Goal: Information Seeking & Learning: Learn about a topic

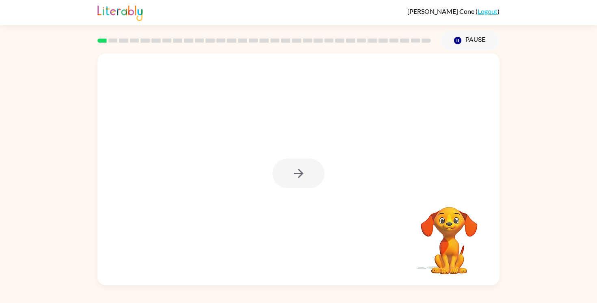
click at [296, 177] on div at bounding box center [298, 174] width 52 height 30
click at [310, 166] on div at bounding box center [298, 174] width 52 height 30
click at [310, 166] on button "button" at bounding box center [298, 174] width 52 height 30
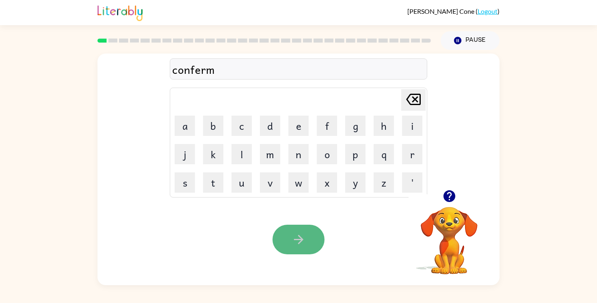
click at [301, 238] on icon "button" at bounding box center [298, 239] width 9 height 9
click at [306, 249] on button "button" at bounding box center [298, 240] width 52 height 30
click at [301, 242] on icon "button" at bounding box center [298, 240] width 14 height 14
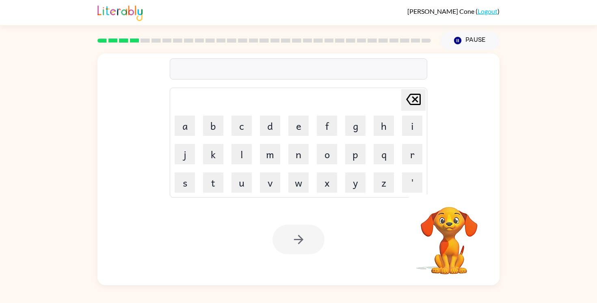
click at [301, 242] on div at bounding box center [298, 240] width 52 height 30
click at [302, 233] on icon "button" at bounding box center [298, 240] width 14 height 14
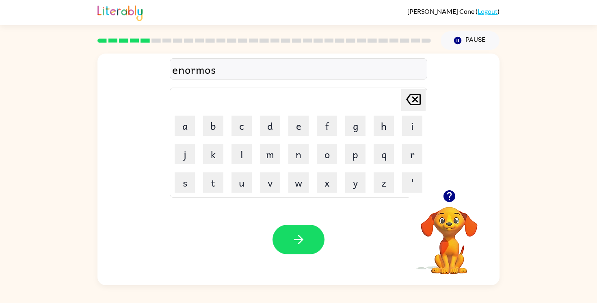
click at [212, 71] on div "enormos" at bounding box center [298, 69] width 253 height 17
click at [293, 249] on button "button" at bounding box center [298, 240] width 52 height 30
click at [194, 70] on div "notable" at bounding box center [298, 69] width 253 height 17
click at [298, 227] on button "button" at bounding box center [298, 240] width 52 height 30
click at [295, 235] on icon "button" at bounding box center [298, 240] width 14 height 14
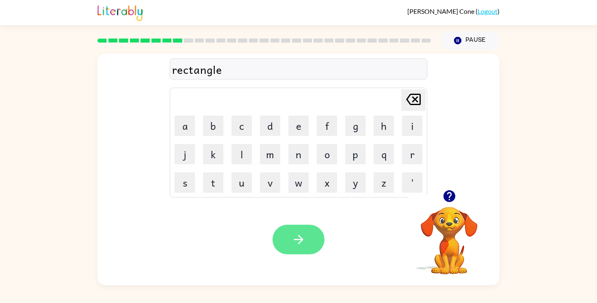
click at [298, 239] on icon "button" at bounding box center [298, 240] width 14 height 14
click at [288, 234] on button "button" at bounding box center [298, 240] width 52 height 30
click at [295, 231] on button "button" at bounding box center [298, 240] width 52 height 30
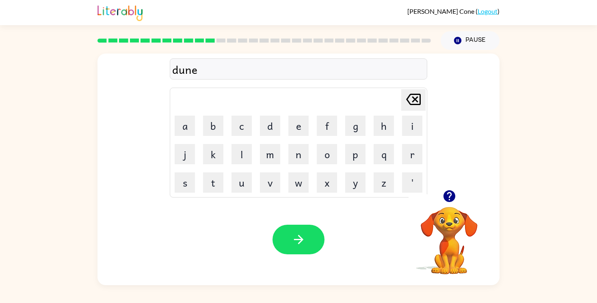
click at [308, 244] on button "button" at bounding box center [298, 240] width 52 height 30
click at [300, 238] on icon "button" at bounding box center [298, 240] width 14 height 14
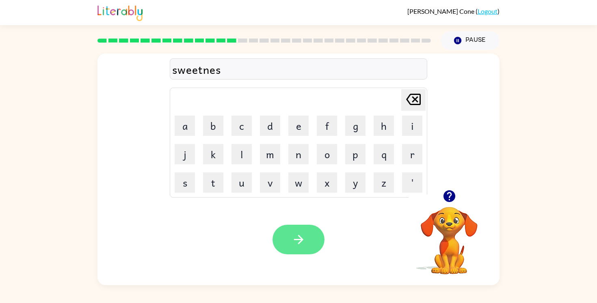
click at [303, 240] on icon "button" at bounding box center [298, 240] width 14 height 14
click at [292, 238] on icon "button" at bounding box center [298, 240] width 14 height 14
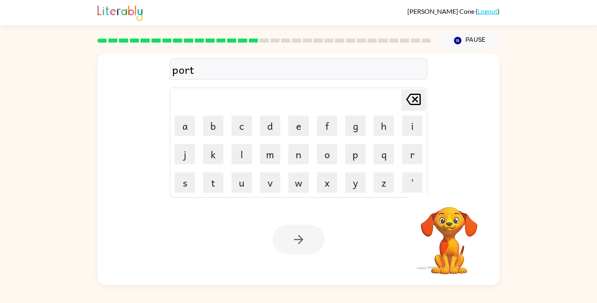
click at [306, 237] on div at bounding box center [298, 240] width 52 height 30
click at [306, 237] on button "button" at bounding box center [298, 240] width 52 height 30
click at [315, 250] on button "button" at bounding box center [298, 240] width 52 height 30
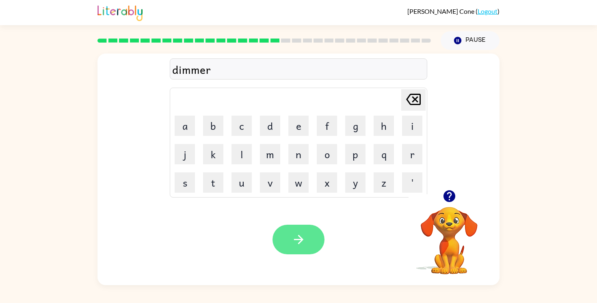
click at [294, 231] on button "button" at bounding box center [298, 240] width 52 height 30
click at [236, 71] on div "luckyest" at bounding box center [298, 69] width 253 height 17
click at [278, 72] on div "luckyest" at bounding box center [298, 69] width 253 height 17
click at [281, 237] on button "button" at bounding box center [298, 240] width 52 height 30
click at [293, 233] on icon "button" at bounding box center [298, 240] width 14 height 14
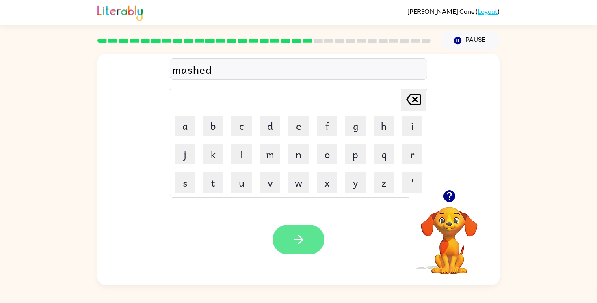
click at [307, 245] on button "button" at bounding box center [298, 240] width 52 height 30
click at [294, 240] on icon "button" at bounding box center [298, 239] width 9 height 9
click at [233, 69] on div "boathouse" at bounding box center [298, 69] width 253 height 17
click at [233, 69] on div "boat" at bounding box center [298, 69] width 253 height 17
click at [292, 239] on icon "button" at bounding box center [298, 240] width 14 height 14
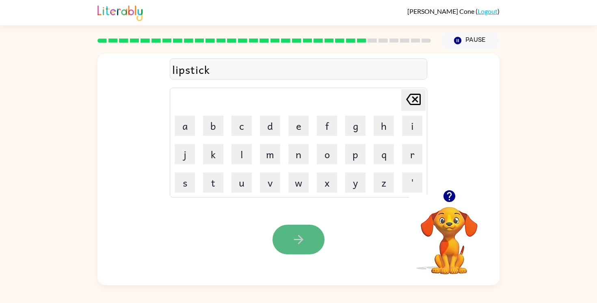
click at [289, 227] on button "button" at bounding box center [298, 240] width 52 height 30
click at [245, 71] on div "sportmenship" at bounding box center [298, 69] width 253 height 17
click at [311, 240] on button "button" at bounding box center [298, 240] width 52 height 30
click at [295, 235] on icon "button" at bounding box center [298, 240] width 14 height 14
click at [295, 252] on button "button" at bounding box center [298, 240] width 52 height 30
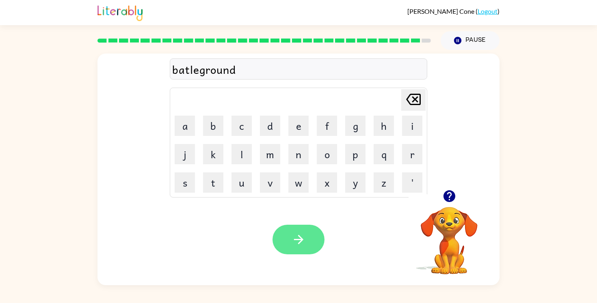
click at [307, 241] on button "button" at bounding box center [298, 240] width 52 height 30
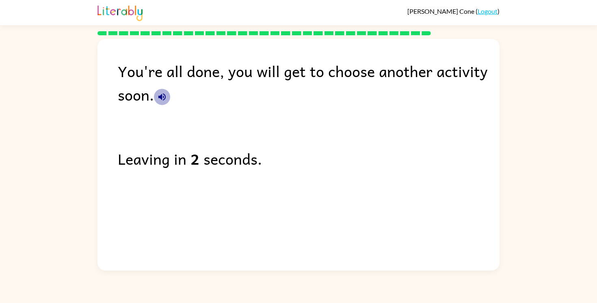
click at [168, 101] on button "button" at bounding box center [162, 97] width 16 height 16
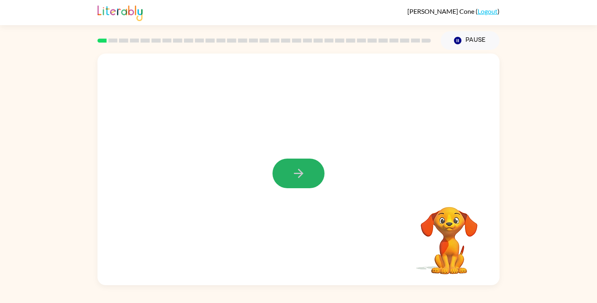
click at [302, 171] on icon "button" at bounding box center [298, 173] width 14 height 14
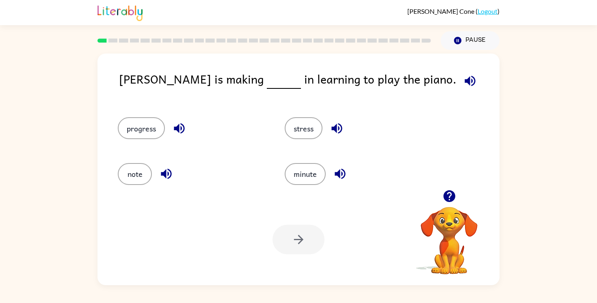
click at [464, 79] on icon "button" at bounding box center [469, 81] width 11 height 11
click at [146, 136] on button "progress" at bounding box center [141, 128] width 47 height 22
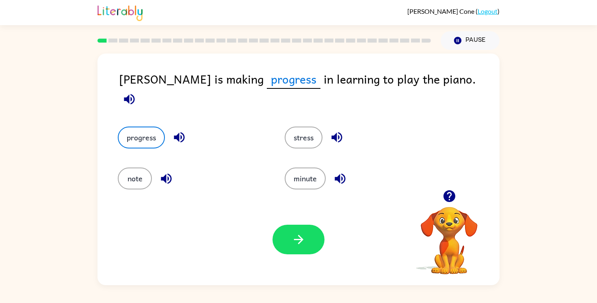
click at [134, 94] on icon "button" at bounding box center [129, 99] width 11 height 11
click at [290, 237] on button "button" at bounding box center [298, 240] width 52 height 30
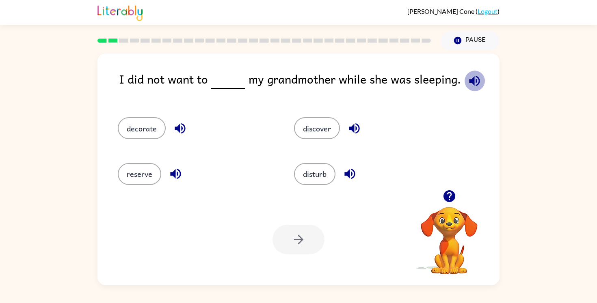
click at [476, 78] on icon "button" at bounding box center [474, 81] width 14 height 14
click at [323, 178] on button "disturb" at bounding box center [314, 174] width 41 height 22
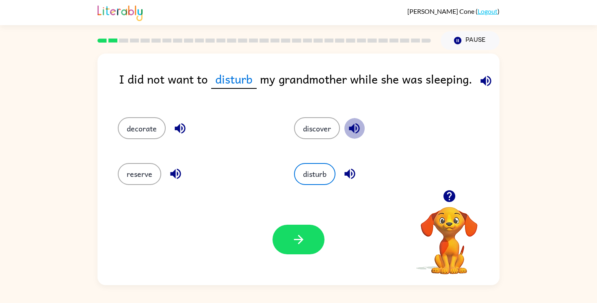
click at [354, 125] on icon "button" at bounding box center [354, 128] width 11 height 11
click at [354, 173] on icon "button" at bounding box center [350, 174] width 14 height 14
click at [179, 126] on icon "button" at bounding box center [180, 128] width 11 height 11
click at [175, 179] on icon "button" at bounding box center [175, 174] width 14 height 14
click at [311, 241] on button "button" at bounding box center [298, 240] width 52 height 30
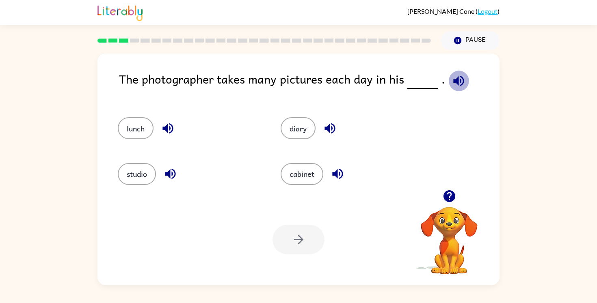
click at [464, 82] on button "button" at bounding box center [458, 81] width 21 height 21
click at [149, 179] on button "studio" at bounding box center [137, 174] width 38 height 22
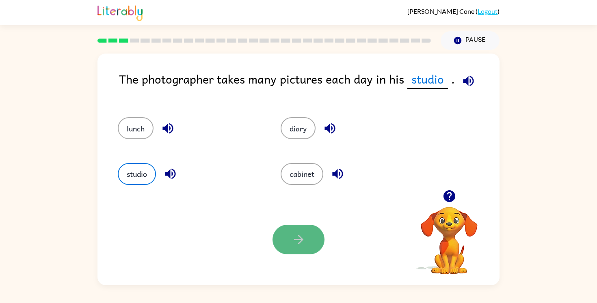
click at [306, 247] on button "button" at bounding box center [298, 240] width 52 height 30
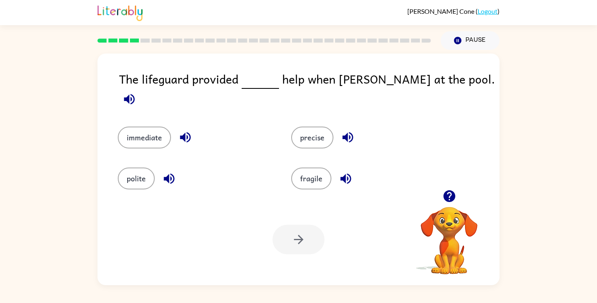
click at [140, 88] on span at bounding box center [129, 97] width 21 height 18
click at [136, 92] on icon "button" at bounding box center [129, 99] width 14 height 14
click at [177, 128] on button "button" at bounding box center [185, 137] width 21 height 21
click at [139, 127] on button "immediate" at bounding box center [144, 138] width 53 height 22
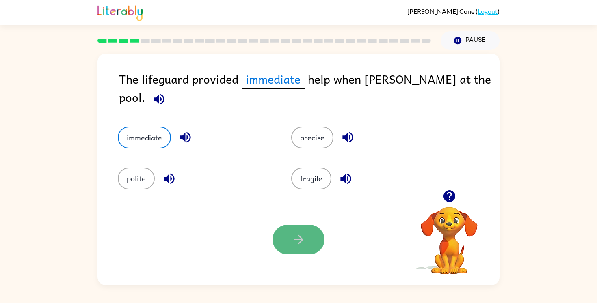
click at [312, 248] on button "button" at bounding box center [298, 240] width 52 height 30
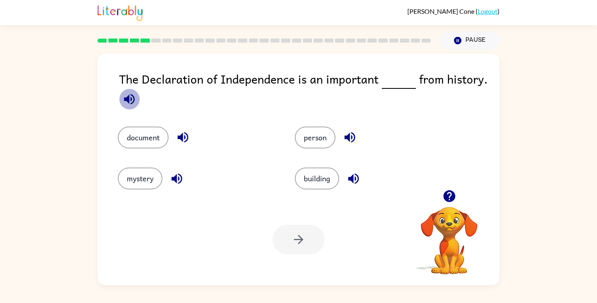
click at [126, 101] on icon "button" at bounding box center [129, 99] width 11 height 11
click at [139, 130] on button "document" at bounding box center [143, 138] width 51 height 22
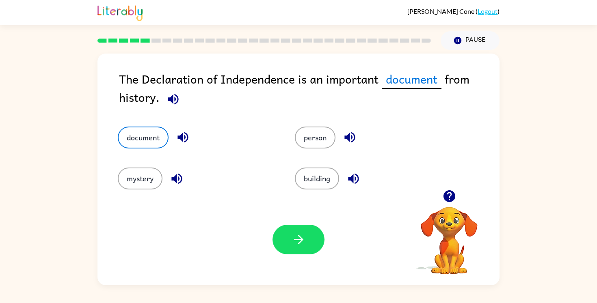
click at [297, 256] on div "Your browser must support playing .mp4 files to use Literably. Please try using…" at bounding box center [298, 239] width 402 height 91
click at [298, 245] on icon "button" at bounding box center [298, 240] width 14 height 14
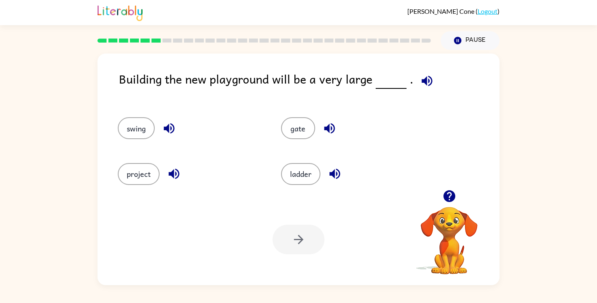
click at [426, 81] on icon "button" at bounding box center [427, 81] width 14 height 14
click at [125, 178] on button "project" at bounding box center [139, 174] width 42 height 22
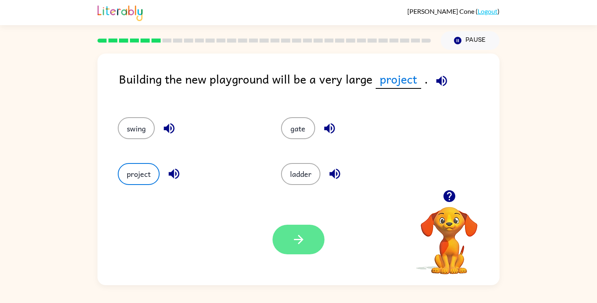
click at [290, 236] on button "button" at bounding box center [298, 240] width 52 height 30
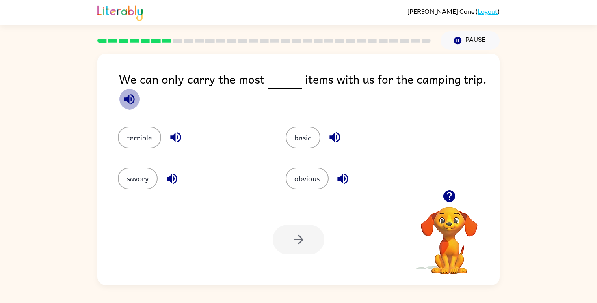
click at [128, 97] on icon "button" at bounding box center [129, 99] width 11 height 11
click at [127, 98] on icon "button" at bounding box center [129, 99] width 11 height 11
click at [184, 138] on button "button" at bounding box center [175, 137] width 21 height 21
click at [168, 177] on icon "button" at bounding box center [171, 178] width 11 height 11
click at [332, 132] on icon "button" at bounding box center [335, 137] width 14 height 14
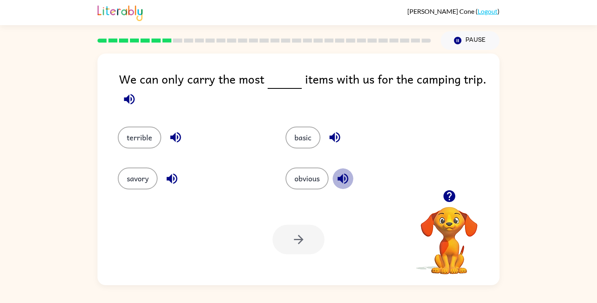
click at [341, 176] on icon "button" at bounding box center [342, 178] width 11 height 11
click at [126, 174] on button "savory" at bounding box center [138, 179] width 40 height 22
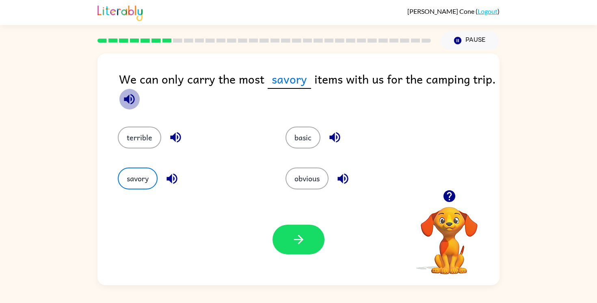
click at [134, 101] on icon "button" at bounding box center [129, 99] width 14 height 14
click at [289, 134] on button "basic" at bounding box center [302, 138] width 35 height 22
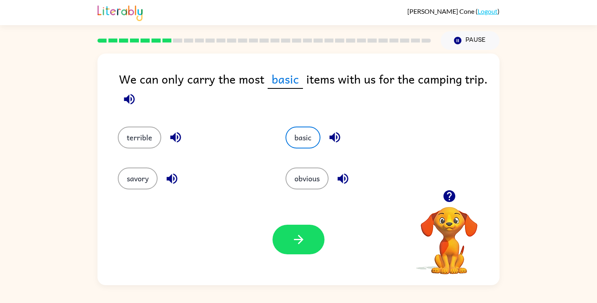
click at [296, 234] on icon "button" at bounding box center [298, 240] width 14 height 14
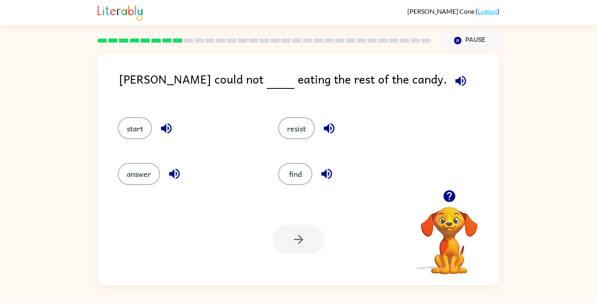
click at [447, 82] on span at bounding box center [459, 79] width 24 height 18
click at [450, 82] on button "button" at bounding box center [460, 81] width 21 height 21
click at [296, 121] on button "resist" at bounding box center [296, 128] width 37 height 22
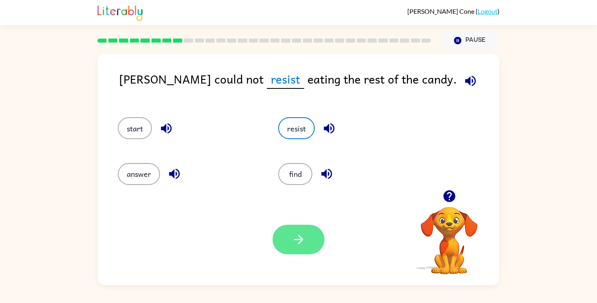
click at [298, 240] on icon "button" at bounding box center [298, 239] width 9 height 9
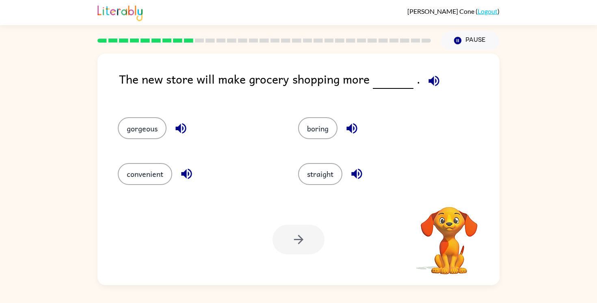
click at [427, 73] on button "button" at bounding box center [433, 81] width 21 height 21
click at [187, 123] on icon "button" at bounding box center [181, 128] width 14 height 14
click at [153, 135] on button "gorgeous" at bounding box center [142, 128] width 49 height 22
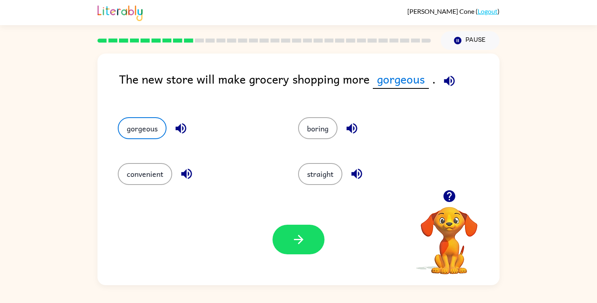
click at [180, 176] on icon "button" at bounding box center [186, 174] width 14 height 14
click at [352, 129] on icon "button" at bounding box center [351, 128] width 11 height 11
click at [356, 171] on icon "button" at bounding box center [357, 174] width 14 height 14
click at [283, 241] on button "button" at bounding box center [298, 240] width 52 height 30
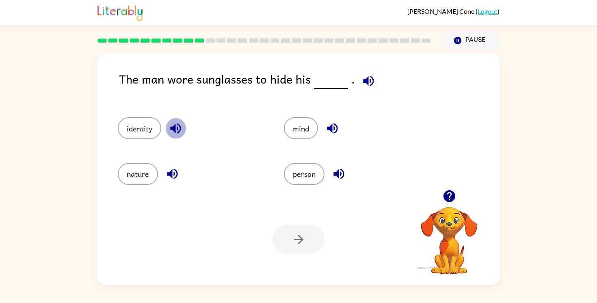
click at [178, 134] on icon "button" at bounding box center [175, 128] width 14 height 14
click at [371, 76] on icon "button" at bounding box center [368, 81] width 14 height 14
click at [336, 169] on icon "button" at bounding box center [339, 174] width 14 height 14
click at [331, 127] on icon "button" at bounding box center [332, 128] width 11 height 11
click at [155, 175] on button "nature" at bounding box center [138, 174] width 40 height 22
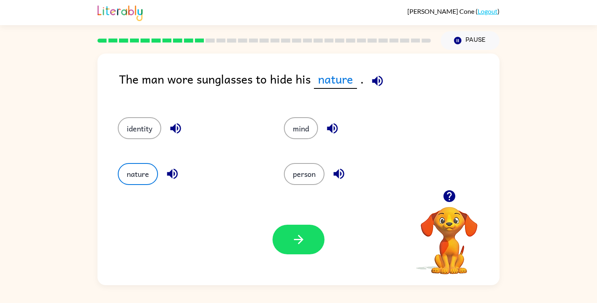
click at [173, 127] on icon "button" at bounding box center [175, 128] width 11 height 11
click at [143, 130] on button "identity" at bounding box center [139, 128] width 43 height 22
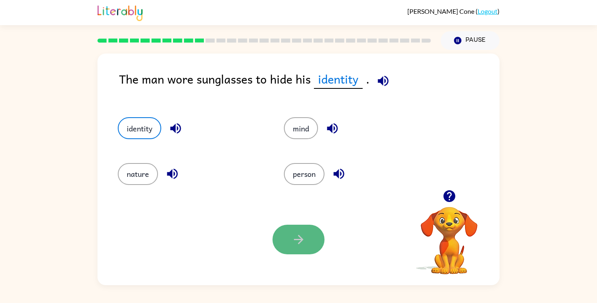
click at [288, 233] on button "button" at bounding box center [298, 240] width 52 height 30
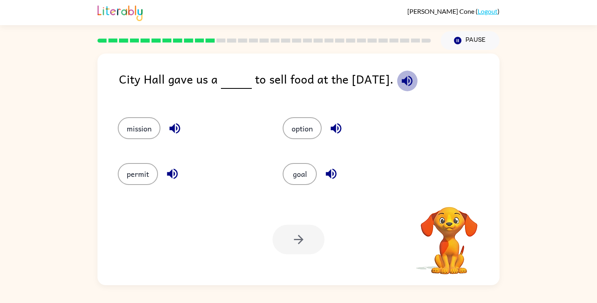
click at [399, 79] on button "button" at bounding box center [407, 81] width 21 height 21
click at [309, 131] on button "option" at bounding box center [302, 128] width 39 height 22
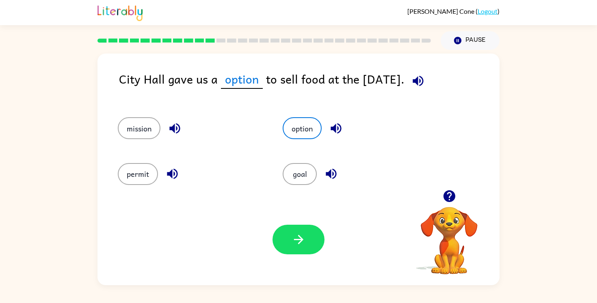
click at [336, 131] on icon "button" at bounding box center [335, 128] width 11 height 11
click at [285, 234] on button "button" at bounding box center [298, 240] width 52 height 30
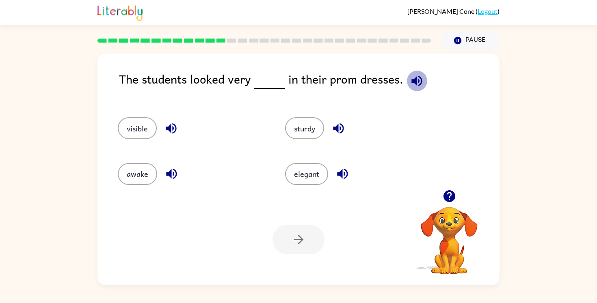
click at [416, 78] on icon "button" at bounding box center [417, 81] width 14 height 14
click at [166, 124] on icon "button" at bounding box center [171, 128] width 14 height 14
click at [167, 168] on icon "button" at bounding box center [171, 174] width 14 height 14
click at [336, 122] on icon "button" at bounding box center [338, 128] width 14 height 14
click at [342, 177] on icon "button" at bounding box center [342, 174] width 11 height 11
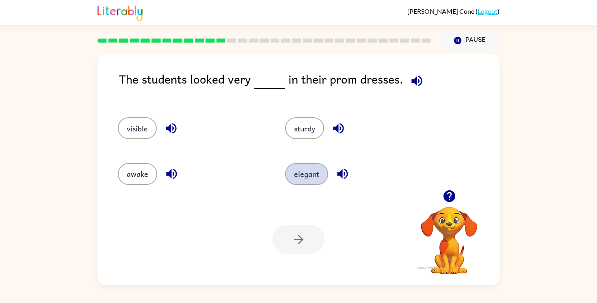
click at [309, 177] on button "elegant" at bounding box center [306, 174] width 43 height 22
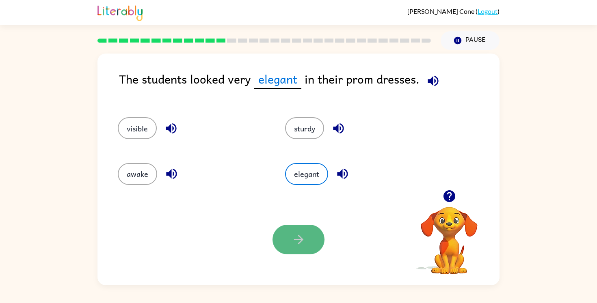
click at [286, 228] on button "button" at bounding box center [298, 240] width 52 height 30
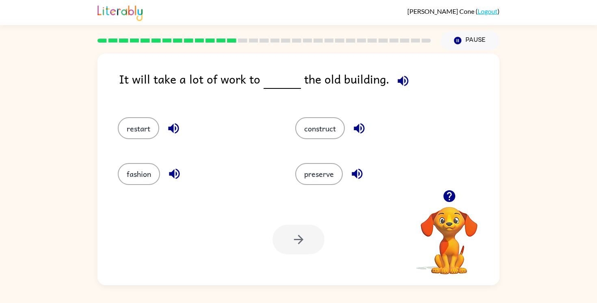
click at [399, 86] on icon "button" at bounding box center [403, 81] width 14 height 14
click at [340, 130] on button "construct" at bounding box center [320, 128] width 50 height 22
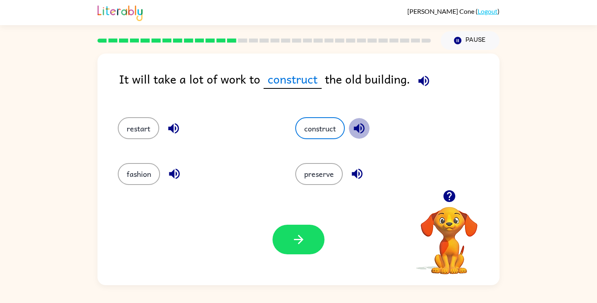
click at [357, 127] on icon "button" at bounding box center [359, 128] width 14 height 14
click at [356, 169] on icon "button" at bounding box center [357, 174] width 14 height 14
click at [174, 125] on icon "button" at bounding box center [173, 128] width 14 height 14
click at [171, 171] on icon "button" at bounding box center [174, 174] width 14 height 14
click at [287, 233] on button "button" at bounding box center [298, 240] width 52 height 30
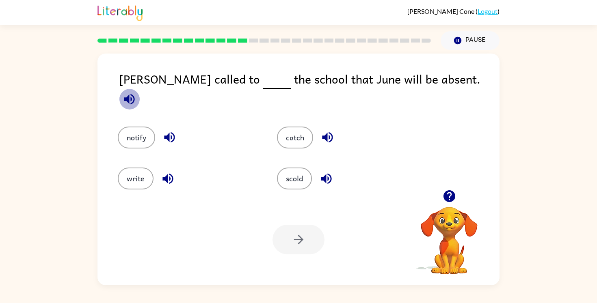
click at [140, 89] on button "button" at bounding box center [129, 99] width 21 height 21
click at [174, 130] on icon "button" at bounding box center [169, 137] width 14 height 14
click at [147, 127] on button "notify" at bounding box center [136, 138] width 37 height 22
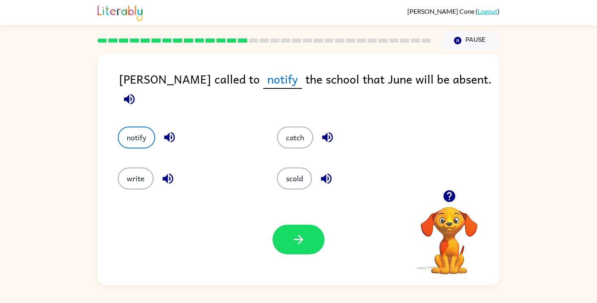
click at [308, 250] on button "button" at bounding box center [298, 240] width 52 height 30
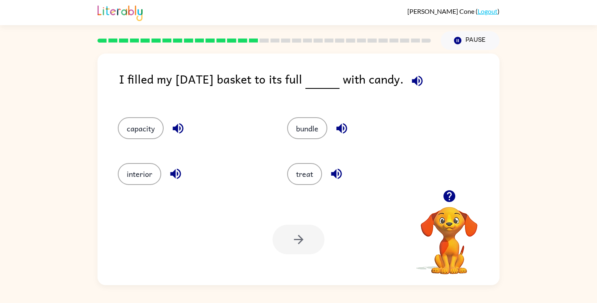
click at [424, 76] on icon "button" at bounding box center [417, 81] width 14 height 14
click at [175, 127] on icon "button" at bounding box center [178, 128] width 11 height 11
click at [171, 174] on icon "button" at bounding box center [175, 174] width 11 height 11
click at [341, 174] on icon "button" at bounding box center [336, 174] width 11 height 11
click at [341, 127] on icon "button" at bounding box center [341, 128] width 11 height 11
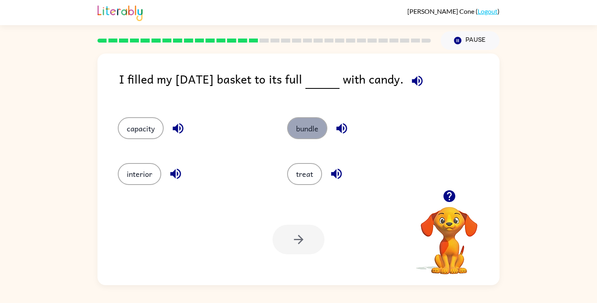
click at [322, 121] on button "bundle" at bounding box center [307, 128] width 40 height 22
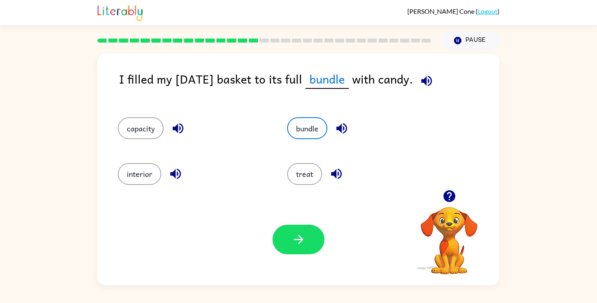
click at [432, 82] on icon "button" at bounding box center [426, 81] width 11 height 11
click at [307, 230] on button "button" at bounding box center [298, 240] width 52 height 30
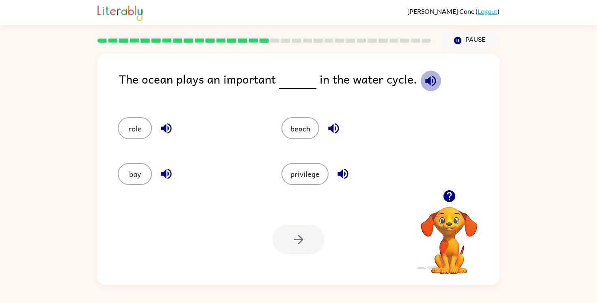
click at [427, 82] on icon "button" at bounding box center [430, 81] width 14 height 14
click at [137, 134] on button "role" at bounding box center [135, 128] width 34 height 22
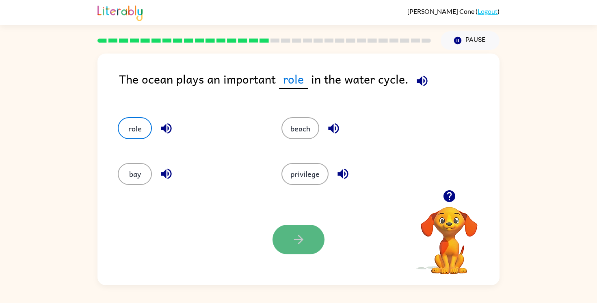
click at [321, 240] on button "button" at bounding box center [298, 240] width 52 height 30
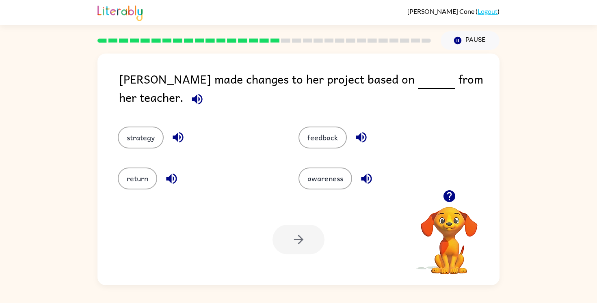
click at [501, 75] on div "Ella made changes to her project based on from her teacher. strategy feedback r…" at bounding box center [298, 167] width 597 height 235
click at [204, 92] on icon "button" at bounding box center [197, 99] width 14 height 14
click at [358, 132] on icon "button" at bounding box center [361, 137] width 11 height 11
click at [324, 134] on button "feedback" at bounding box center [322, 138] width 48 height 22
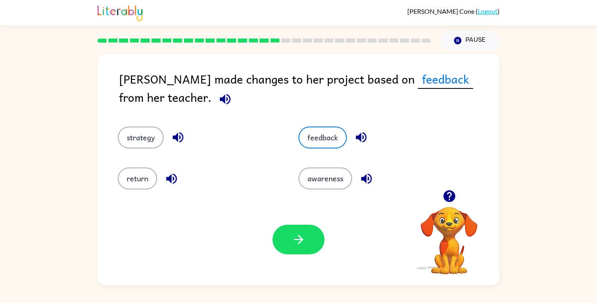
click at [297, 241] on icon "button" at bounding box center [298, 240] width 14 height 14
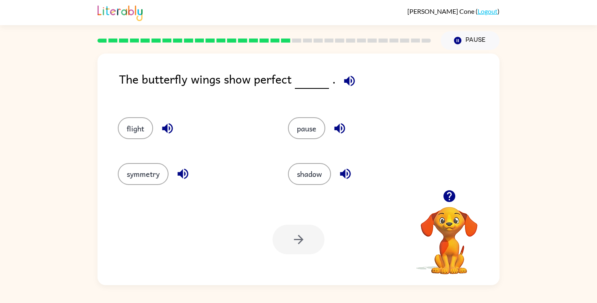
click at [342, 81] on icon "button" at bounding box center [349, 81] width 14 height 14
click at [350, 175] on icon "button" at bounding box center [345, 174] width 11 height 11
click at [339, 122] on icon "button" at bounding box center [339, 128] width 14 height 14
click at [167, 133] on icon "button" at bounding box center [167, 128] width 14 height 14
click at [186, 176] on icon "button" at bounding box center [183, 174] width 14 height 14
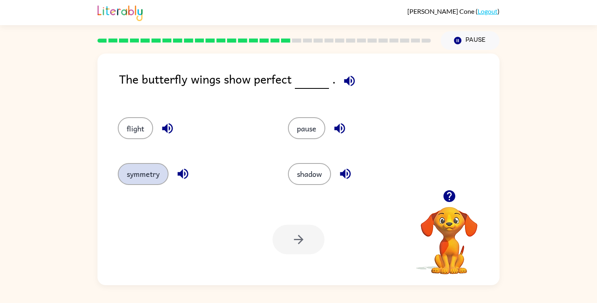
click at [145, 173] on button "symmetry" at bounding box center [143, 174] width 51 height 22
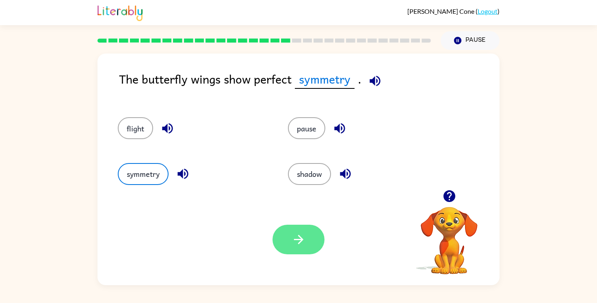
click at [302, 231] on button "button" at bounding box center [298, 240] width 52 height 30
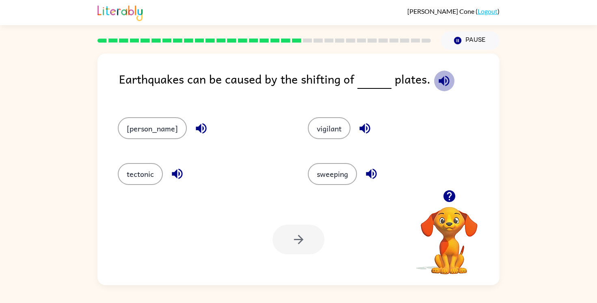
click at [439, 81] on icon "button" at bounding box center [443, 81] width 11 height 11
click at [358, 125] on icon "button" at bounding box center [365, 128] width 14 height 14
click at [361, 165] on button "button" at bounding box center [371, 174] width 21 height 21
click at [194, 121] on icon "button" at bounding box center [201, 128] width 14 height 14
click at [177, 175] on icon "button" at bounding box center [177, 174] width 11 height 11
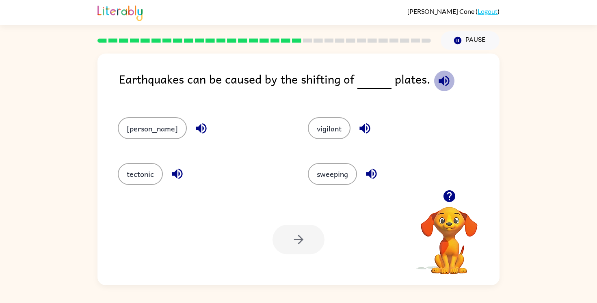
click at [437, 77] on icon "button" at bounding box center [444, 81] width 14 height 14
click at [439, 80] on icon "button" at bounding box center [443, 81] width 11 height 11
click at [174, 174] on icon "button" at bounding box center [177, 174] width 11 height 11
click at [164, 168] on div "tectonic" at bounding box center [203, 174] width 171 height 22
click at [145, 173] on button "tectonic" at bounding box center [140, 174] width 45 height 22
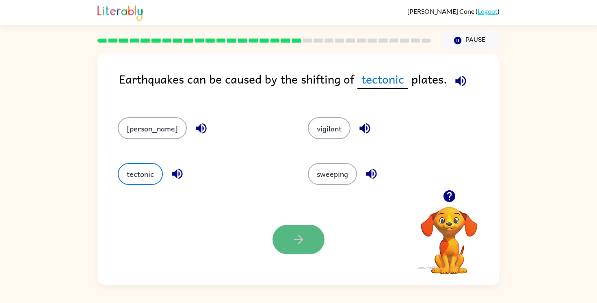
click at [294, 242] on icon "button" at bounding box center [298, 240] width 14 height 14
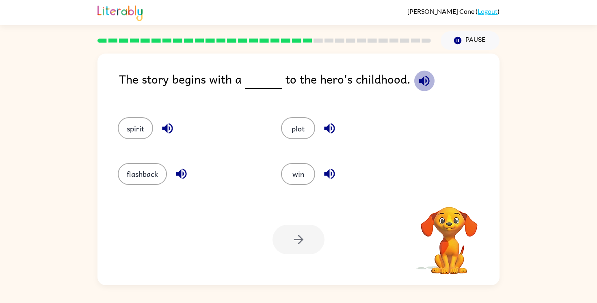
click at [427, 77] on icon "button" at bounding box center [424, 81] width 14 height 14
click at [420, 76] on icon "button" at bounding box center [424, 81] width 14 height 14
click at [424, 76] on icon "button" at bounding box center [424, 81] width 14 height 14
click at [152, 172] on button "flashback" at bounding box center [142, 174] width 49 height 22
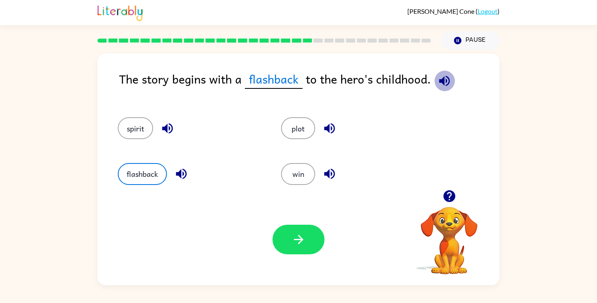
click at [447, 77] on icon "button" at bounding box center [444, 81] width 14 height 14
click at [291, 237] on icon "button" at bounding box center [298, 240] width 14 height 14
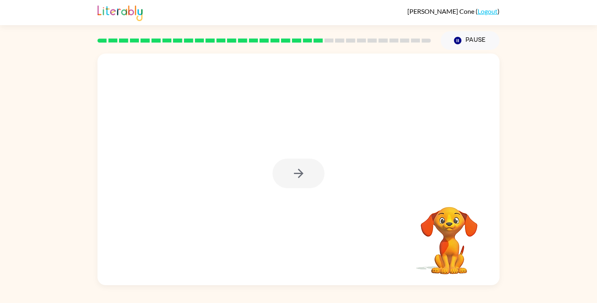
click at [317, 172] on div at bounding box center [298, 174] width 52 height 30
click at [290, 173] on div at bounding box center [298, 174] width 52 height 30
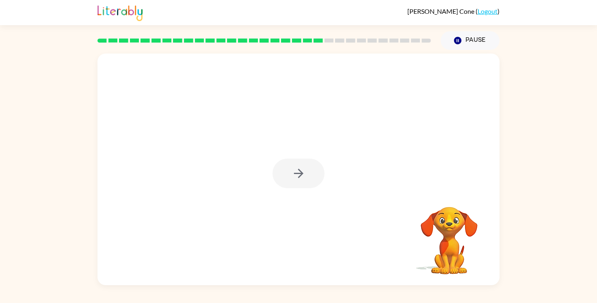
click at [290, 173] on div at bounding box center [298, 174] width 52 height 30
click at [290, 173] on button "button" at bounding box center [298, 174] width 52 height 30
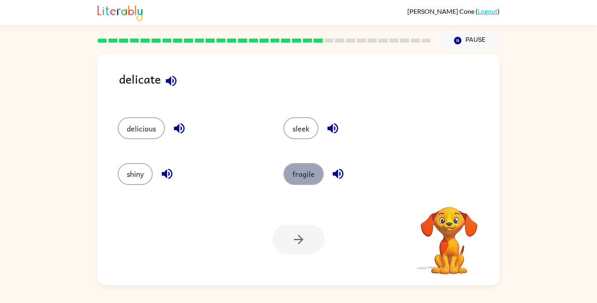
click at [311, 172] on button "fragile" at bounding box center [303, 174] width 40 height 22
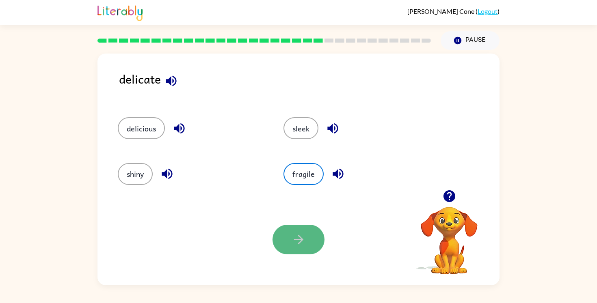
click at [301, 240] on icon "button" at bounding box center [298, 239] width 9 height 9
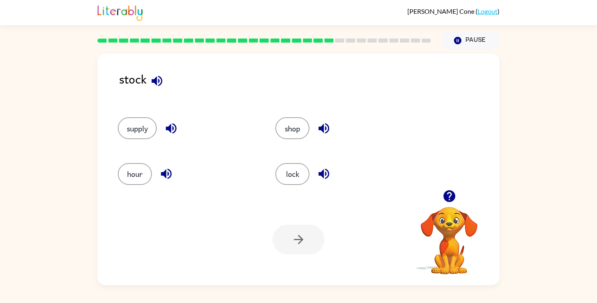
click at [166, 126] on icon "button" at bounding box center [171, 128] width 14 height 14
click at [124, 121] on button "supply" at bounding box center [137, 128] width 39 height 22
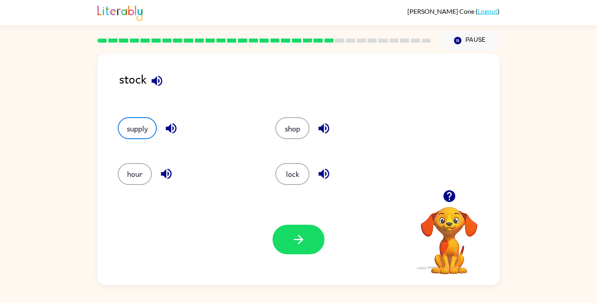
click at [309, 255] on div "Your browser must support playing .mp4 files to use Literably. Please try using…" at bounding box center [298, 239] width 402 height 91
click at [308, 242] on button "button" at bounding box center [298, 240] width 52 height 30
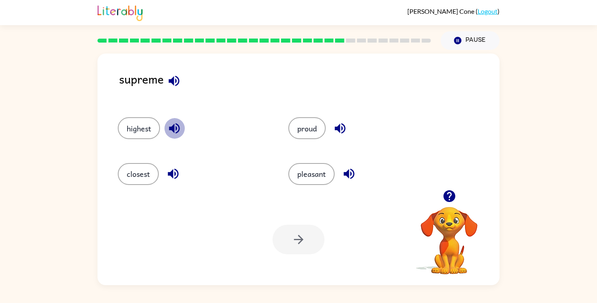
click at [175, 131] on icon "button" at bounding box center [174, 128] width 14 height 14
click at [141, 124] on button "highest" at bounding box center [139, 128] width 42 height 22
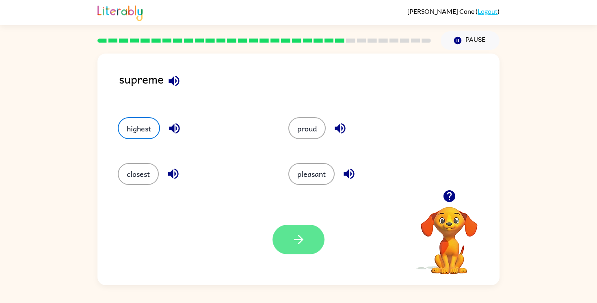
click at [282, 237] on button "button" at bounding box center [298, 240] width 52 height 30
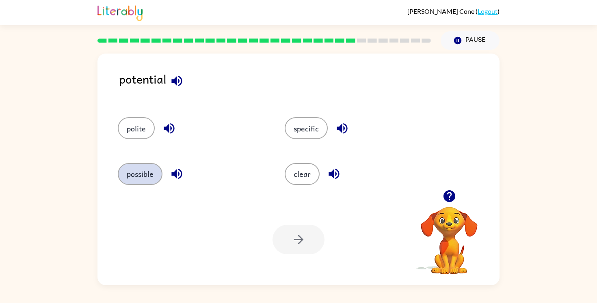
click at [155, 173] on button "possible" at bounding box center [140, 174] width 45 height 22
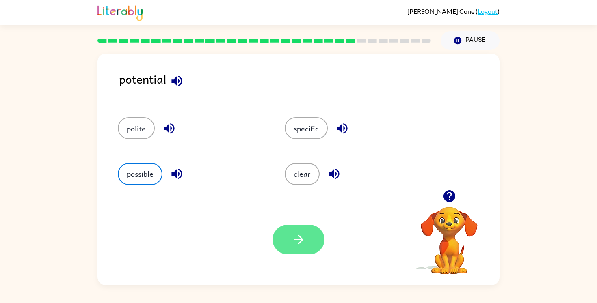
click at [317, 251] on button "button" at bounding box center [298, 240] width 52 height 30
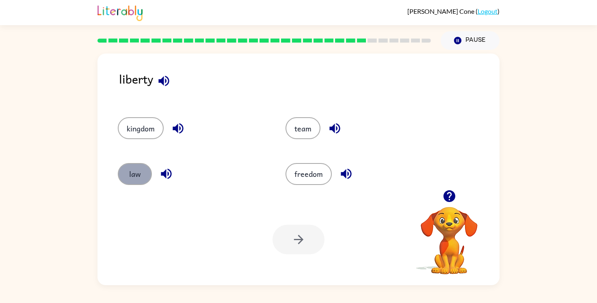
click at [131, 172] on button "law" at bounding box center [135, 174] width 34 height 22
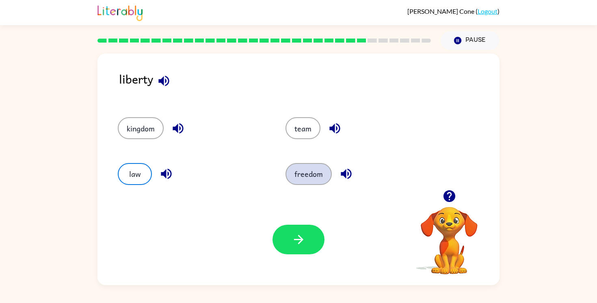
click at [310, 175] on button "freedom" at bounding box center [308, 174] width 46 height 22
click at [297, 260] on div "Your browser must support playing .mp4 files to use Literably. Please try using…" at bounding box center [298, 239] width 402 height 91
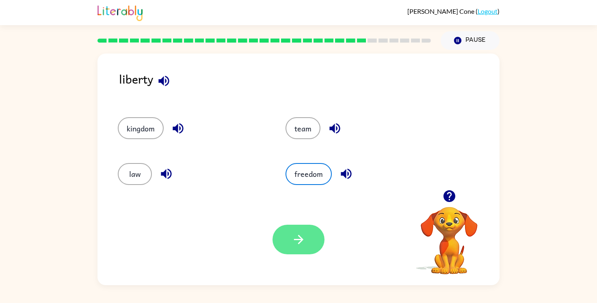
click at [298, 238] on icon "button" at bounding box center [298, 240] width 14 height 14
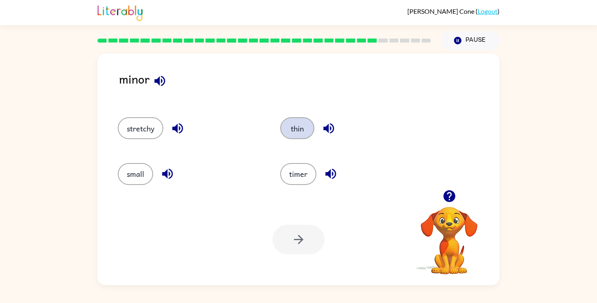
click at [295, 130] on button "thin" at bounding box center [297, 128] width 34 height 22
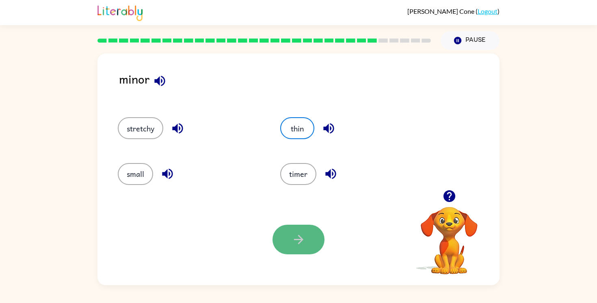
click at [300, 231] on button "button" at bounding box center [298, 240] width 52 height 30
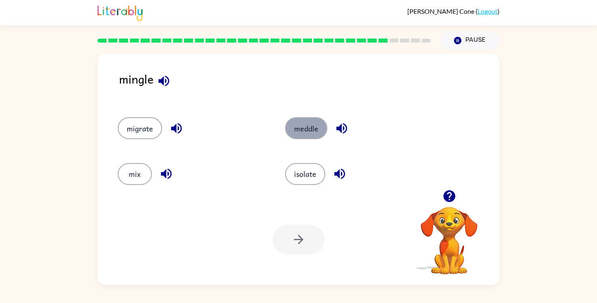
click at [307, 134] on button "meddle" at bounding box center [306, 128] width 42 height 22
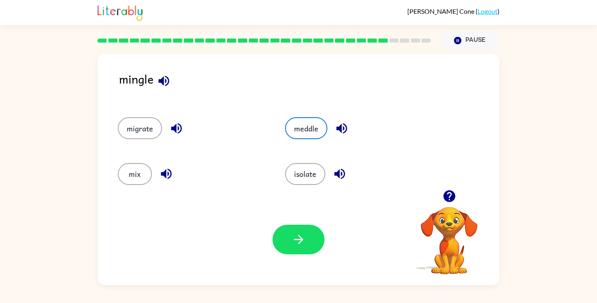
click at [293, 224] on div "Your browser must support playing .mp4 files to use Literably. Please try using…" at bounding box center [298, 239] width 402 height 91
click at [294, 228] on button "button" at bounding box center [298, 240] width 52 height 30
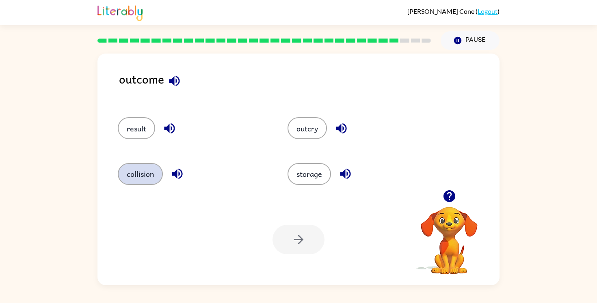
click at [149, 180] on button "collision" at bounding box center [140, 174] width 45 height 22
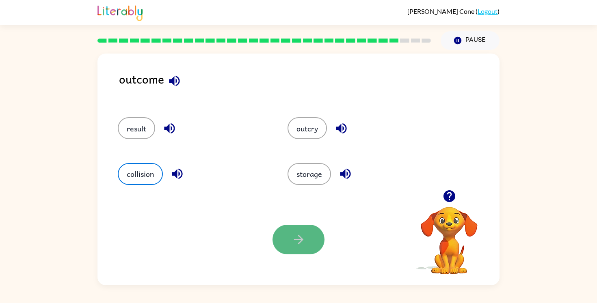
click at [303, 239] on icon "button" at bounding box center [298, 240] width 14 height 14
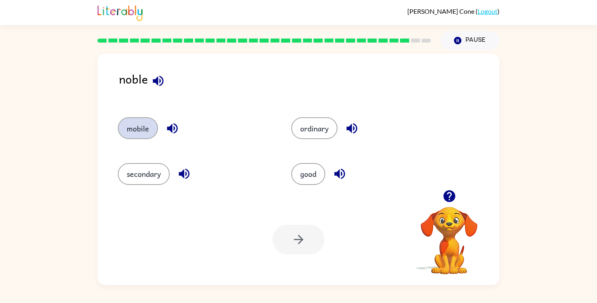
click at [148, 132] on button "mobile" at bounding box center [138, 128] width 40 height 22
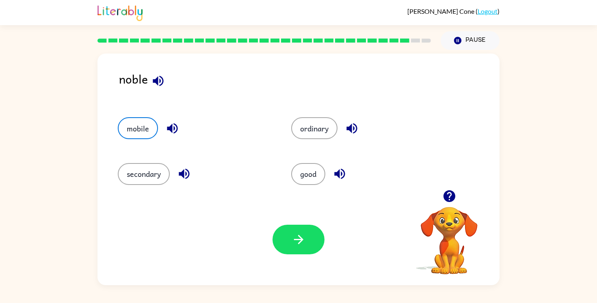
click at [296, 243] on icon "button" at bounding box center [298, 240] width 14 height 14
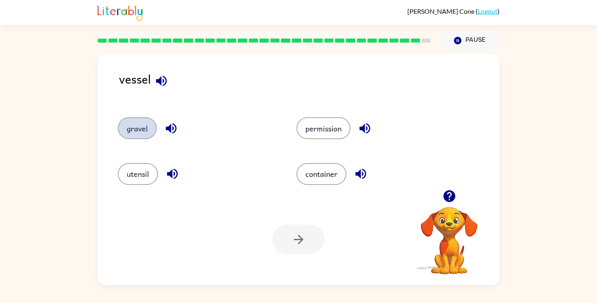
click at [149, 134] on button "gravel" at bounding box center [137, 128] width 39 height 22
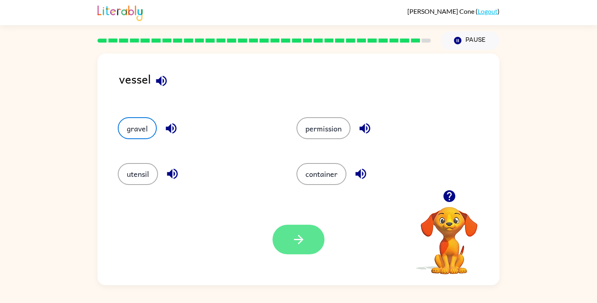
click at [313, 243] on button "button" at bounding box center [298, 240] width 52 height 30
